Goal: Task Accomplishment & Management: Manage account settings

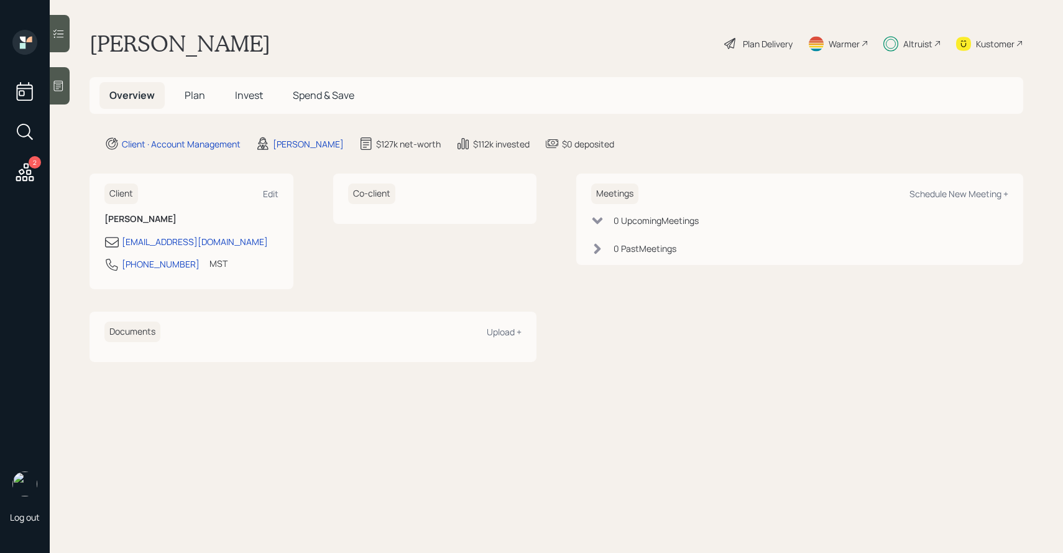
click at [249, 98] on span "Invest" at bounding box center [249, 95] width 28 height 14
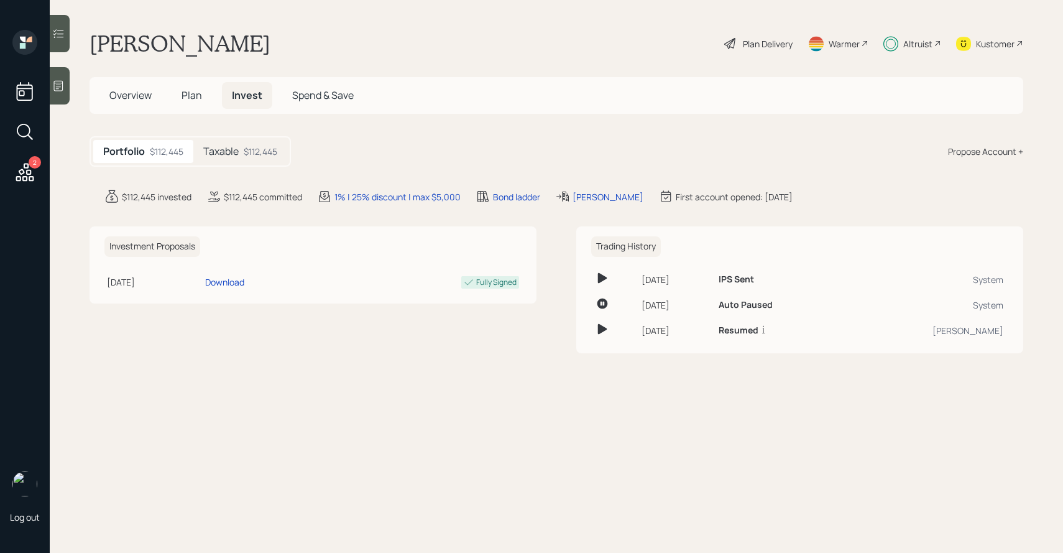
click at [59, 30] on icon at bounding box center [58, 33] width 11 height 9
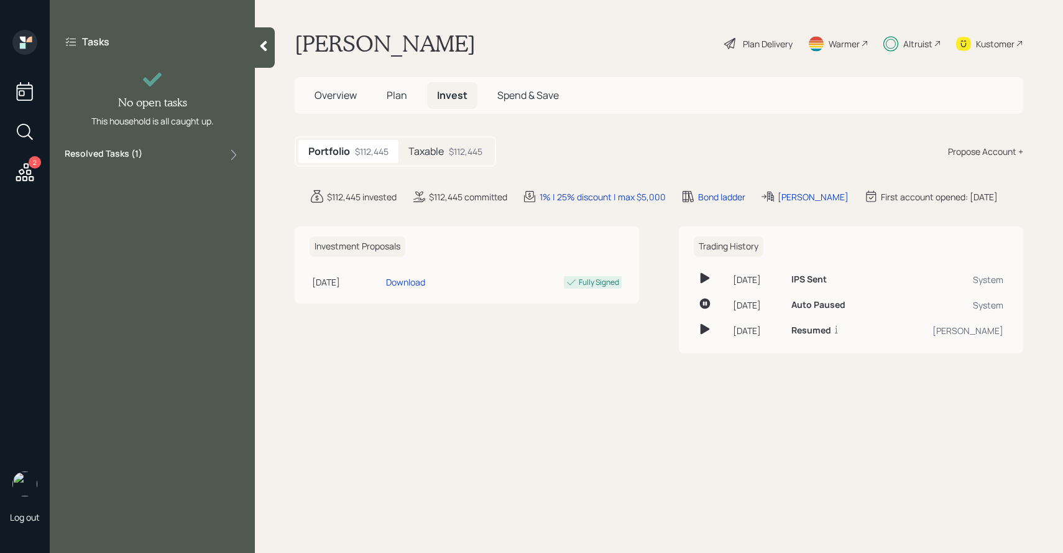
click at [111, 159] on label "Resolved Tasks ( 1 )" at bounding box center [104, 154] width 78 height 15
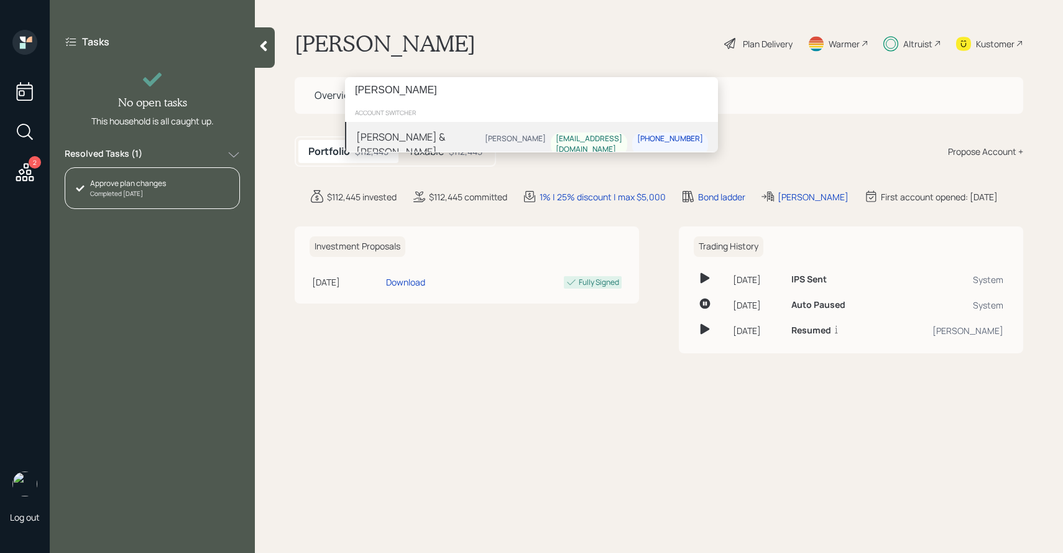
type input "[PERSON_NAME]"
